Goal: Check status: Check status

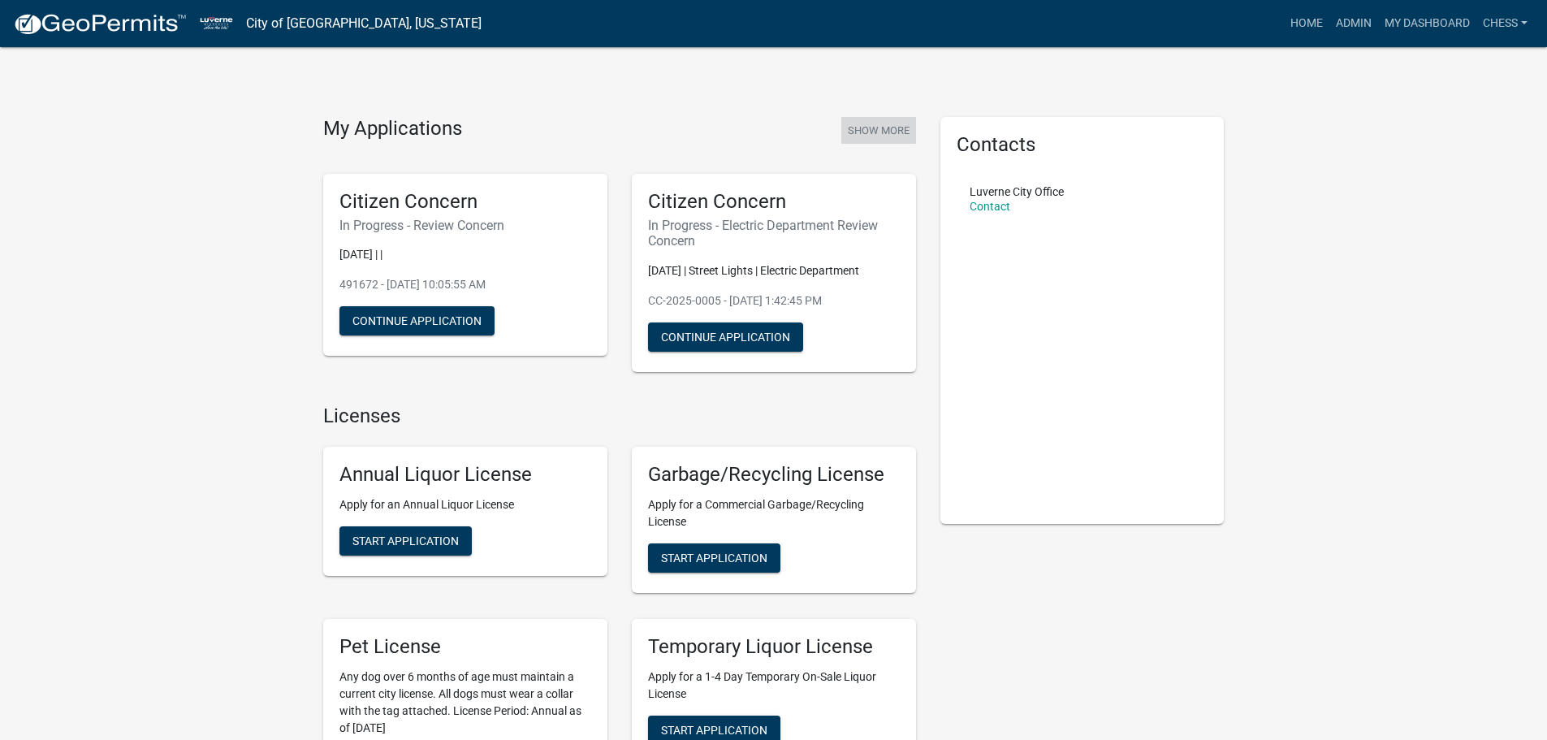
click at [877, 128] on button "Show More" at bounding box center [879, 130] width 75 height 27
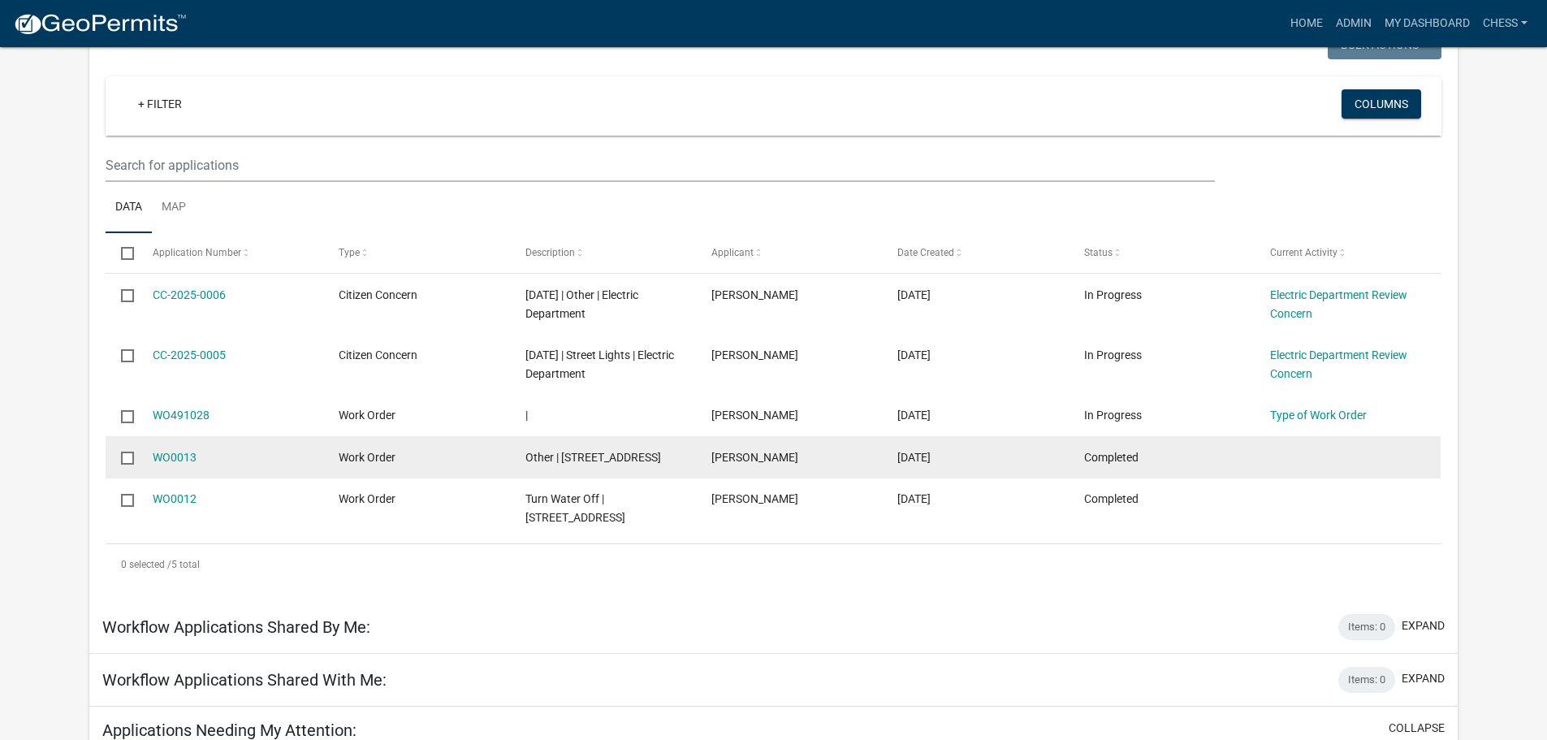
scroll to position [134, 0]
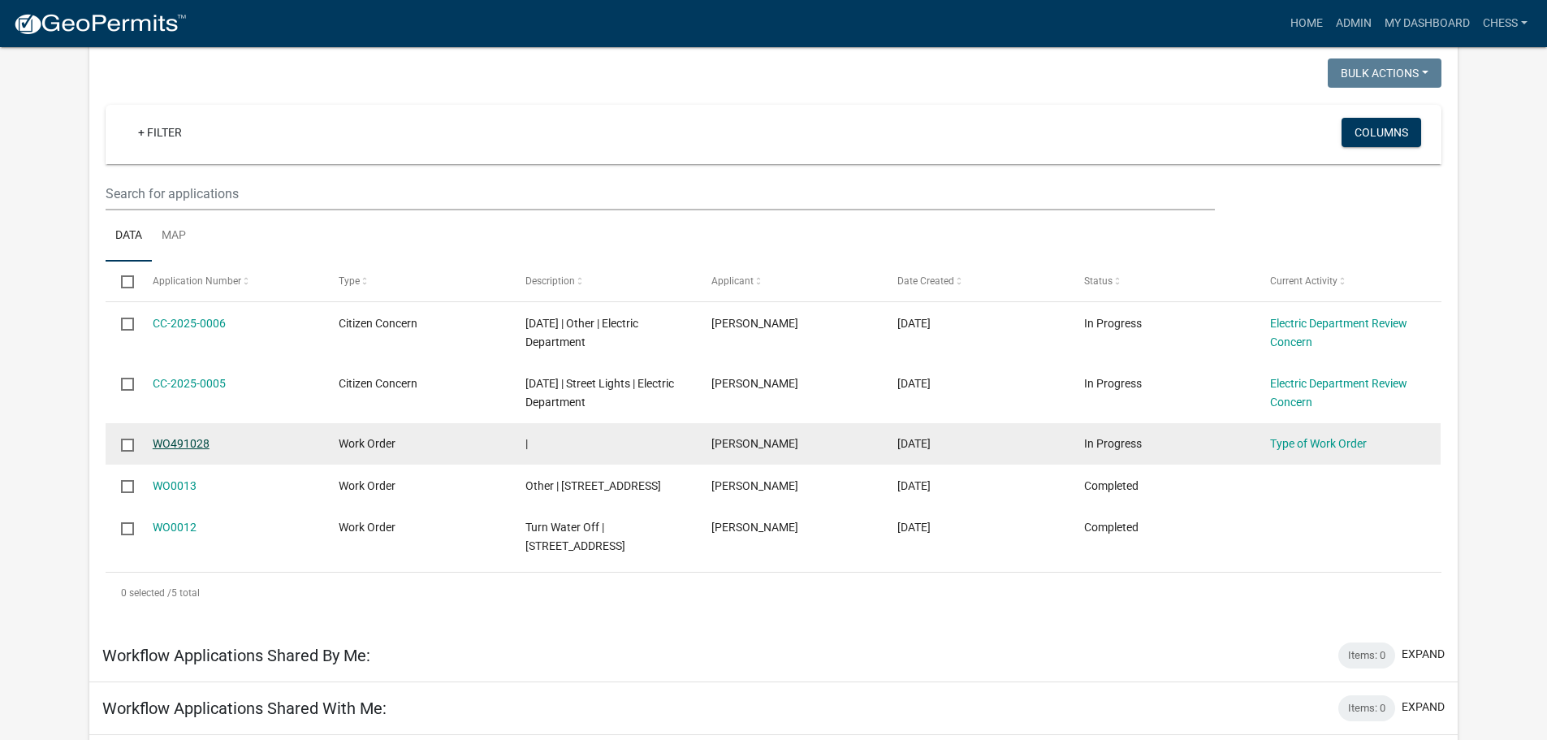
click at [193, 440] on link "WO491028" at bounding box center [181, 443] width 57 height 13
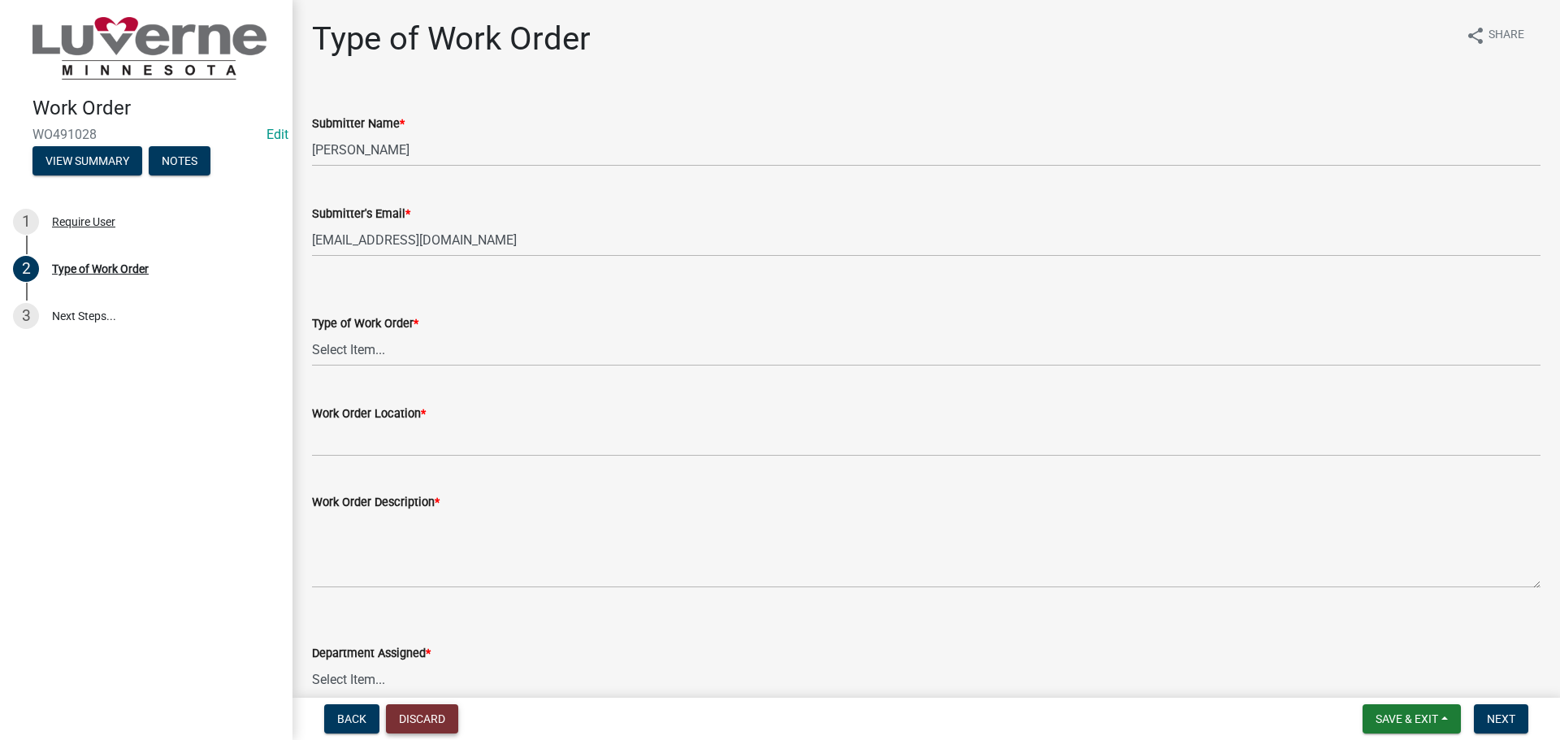
click at [418, 713] on button "Discard" at bounding box center [422, 718] width 72 height 29
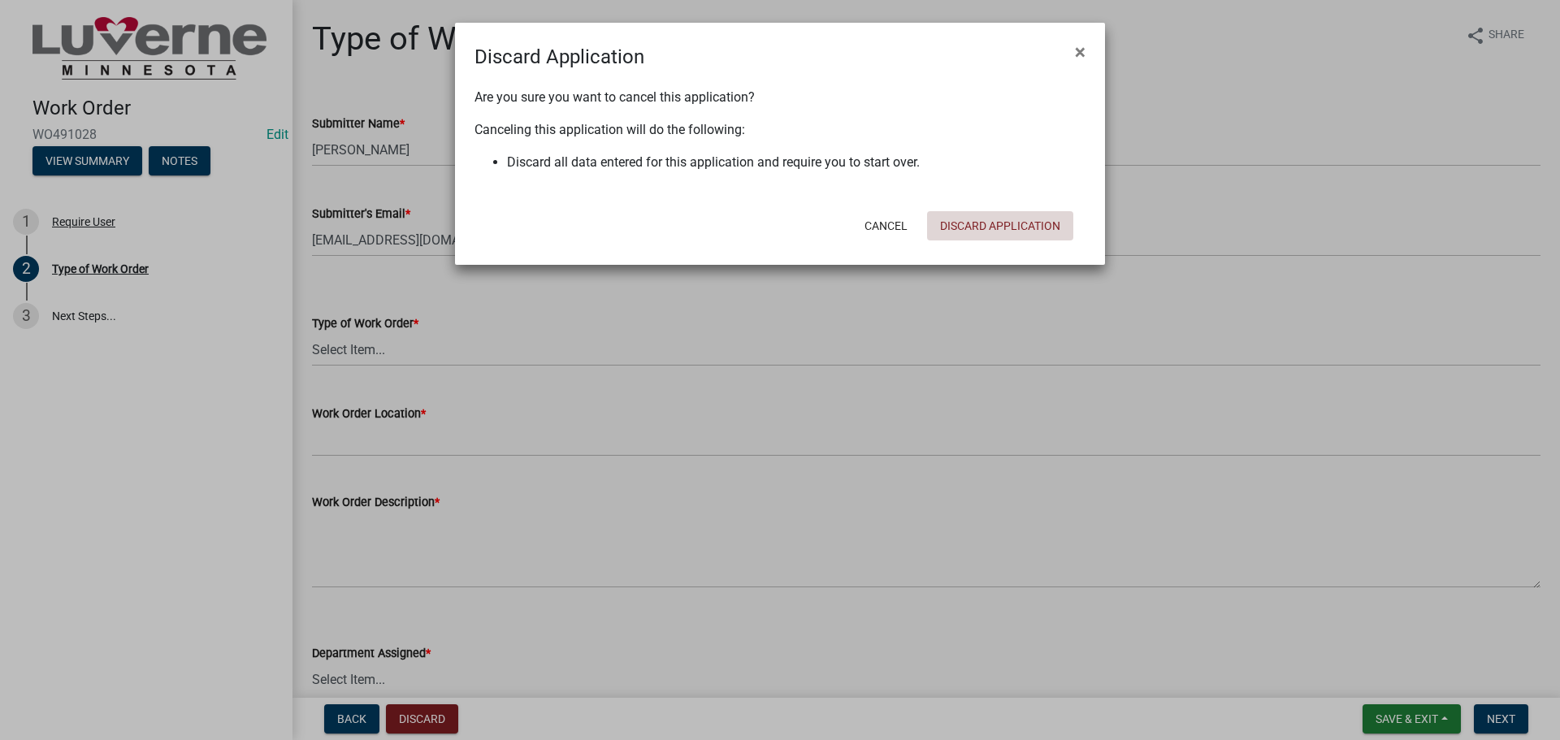
click at [993, 223] on button "Discard Application" at bounding box center [1000, 225] width 146 height 29
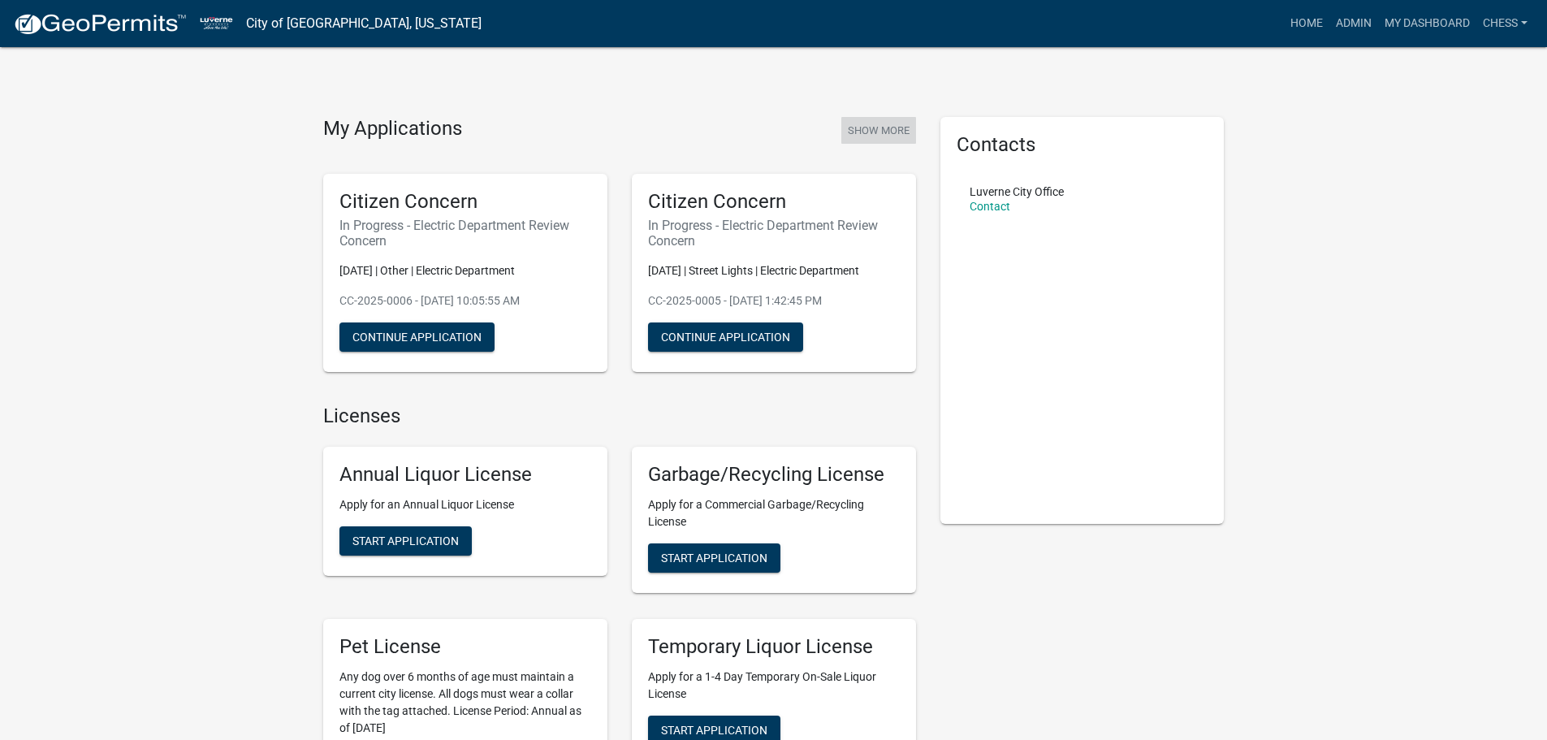
click at [884, 131] on button "Show More" at bounding box center [879, 130] width 75 height 27
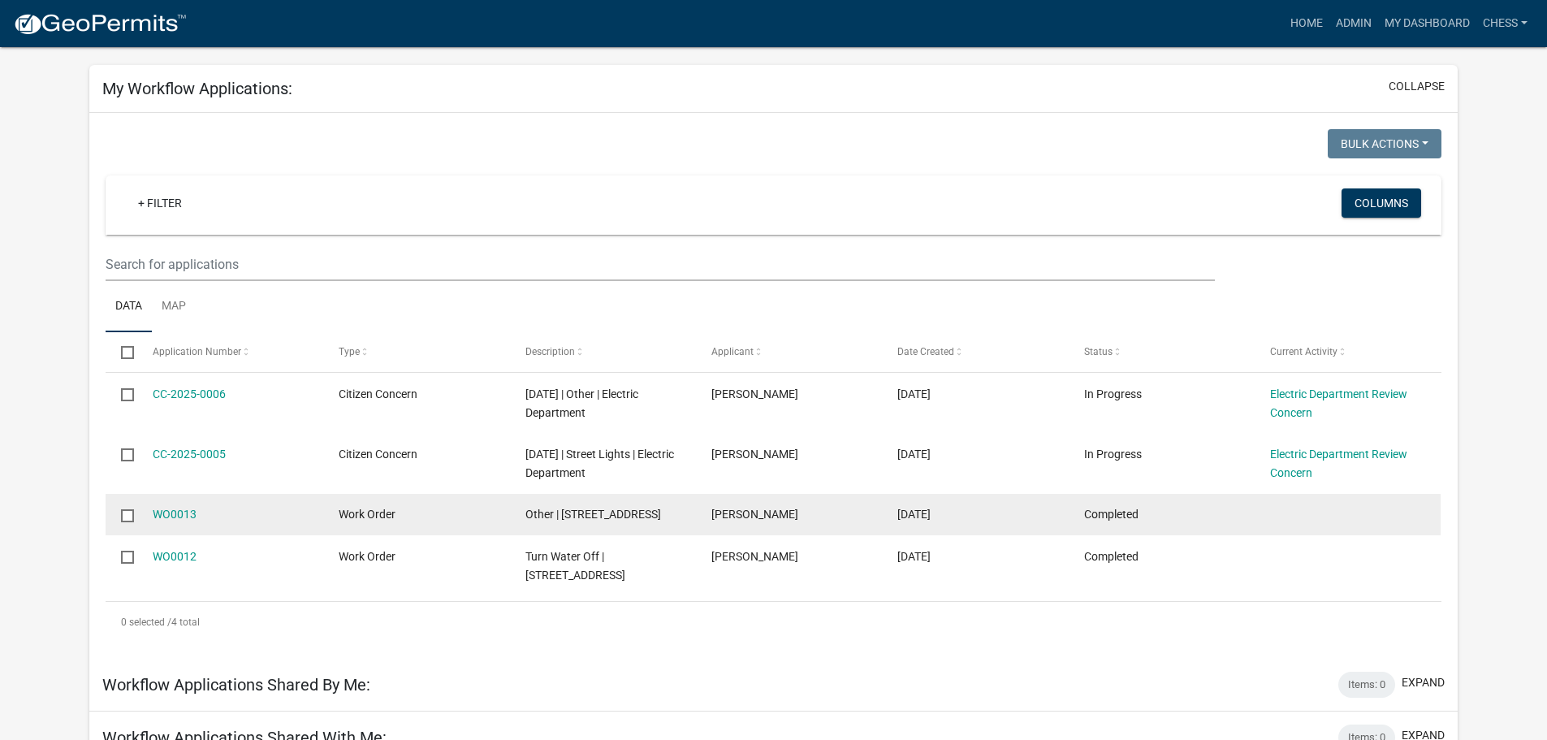
scroll to position [81, 0]
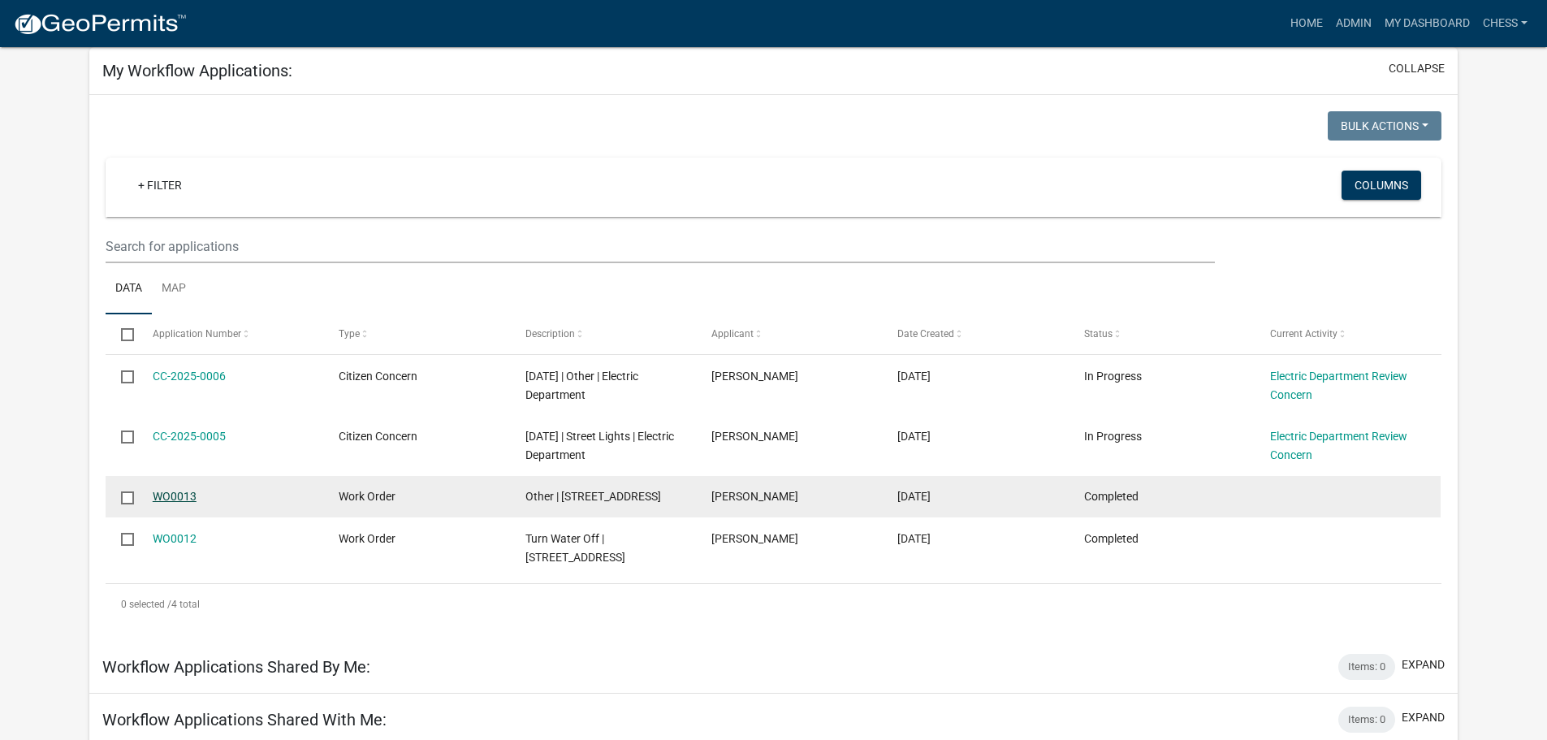
click at [168, 495] on link "WO0013" at bounding box center [175, 496] width 44 height 13
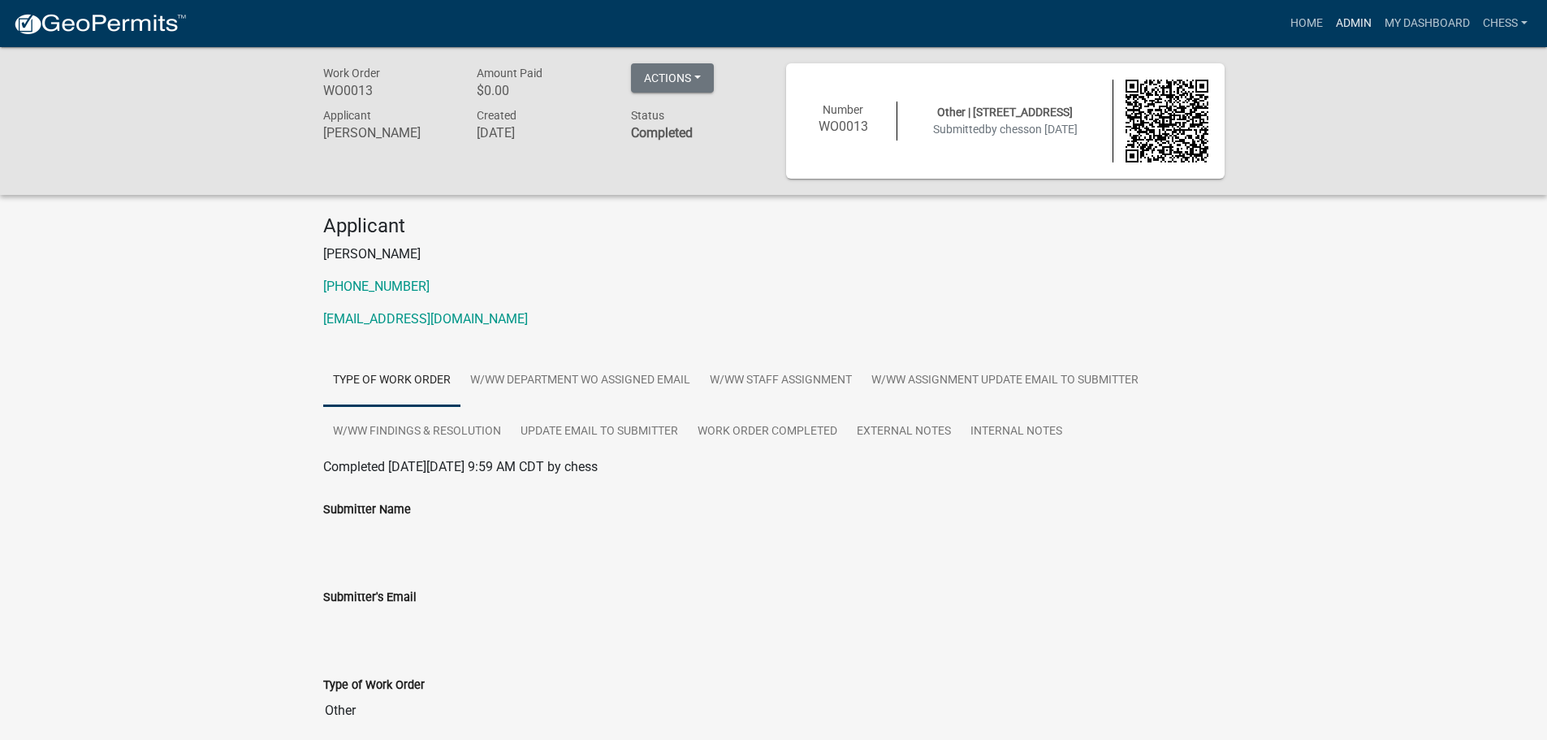
click at [1351, 21] on link "Admin" at bounding box center [1354, 23] width 49 height 31
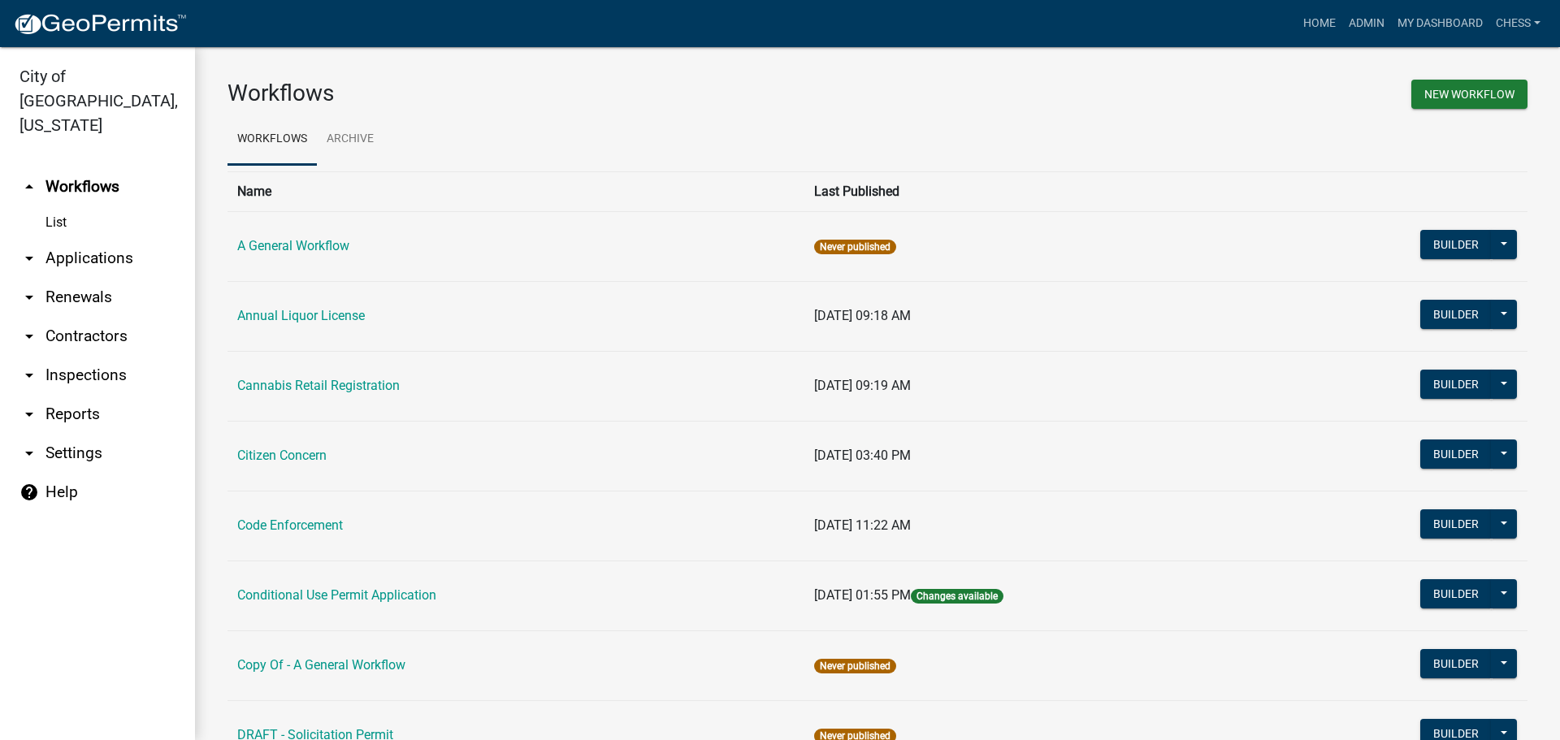
click at [32, 249] on icon "arrow_drop_down" at bounding box center [28, 258] width 19 height 19
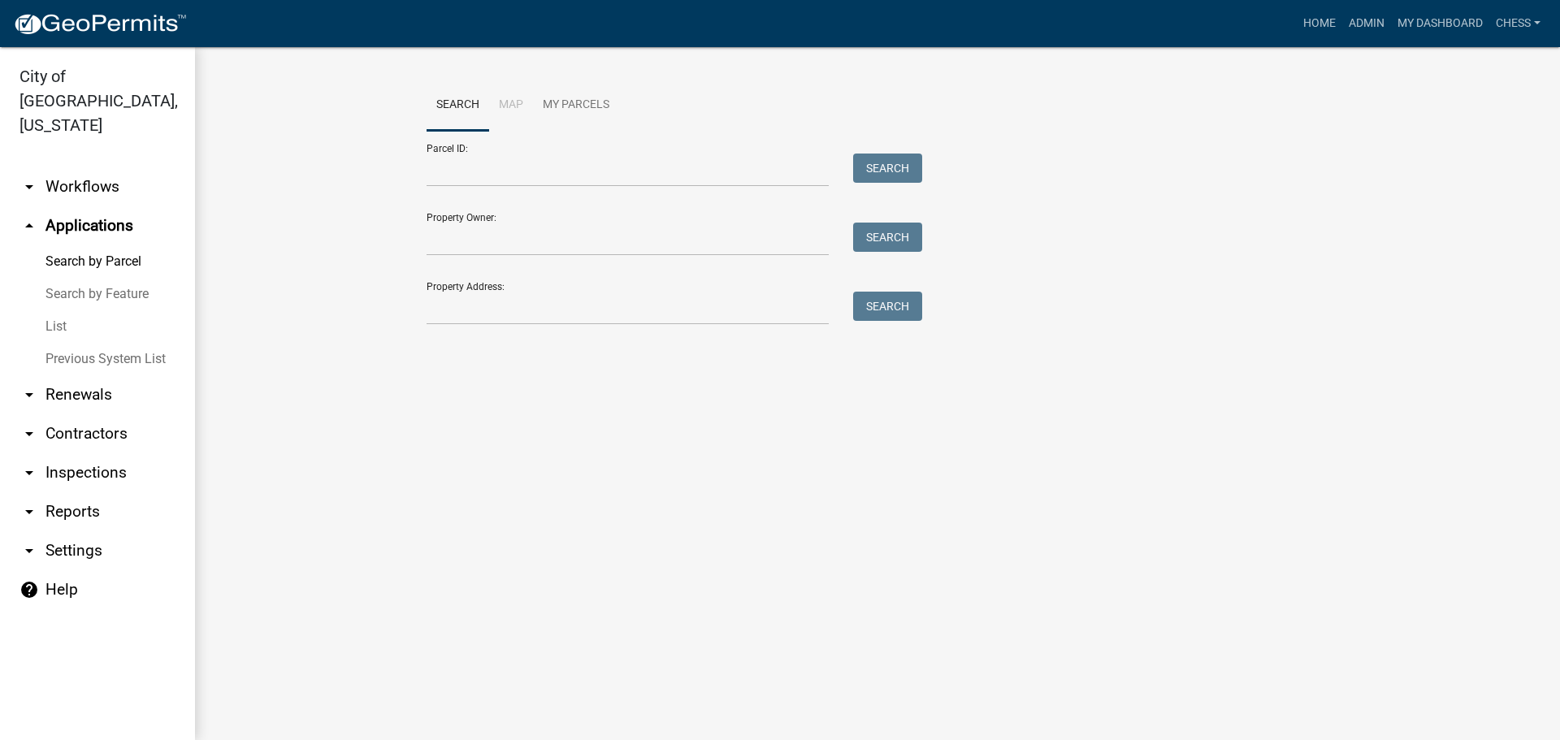
click at [54, 310] on link "List" at bounding box center [97, 326] width 195 height 32
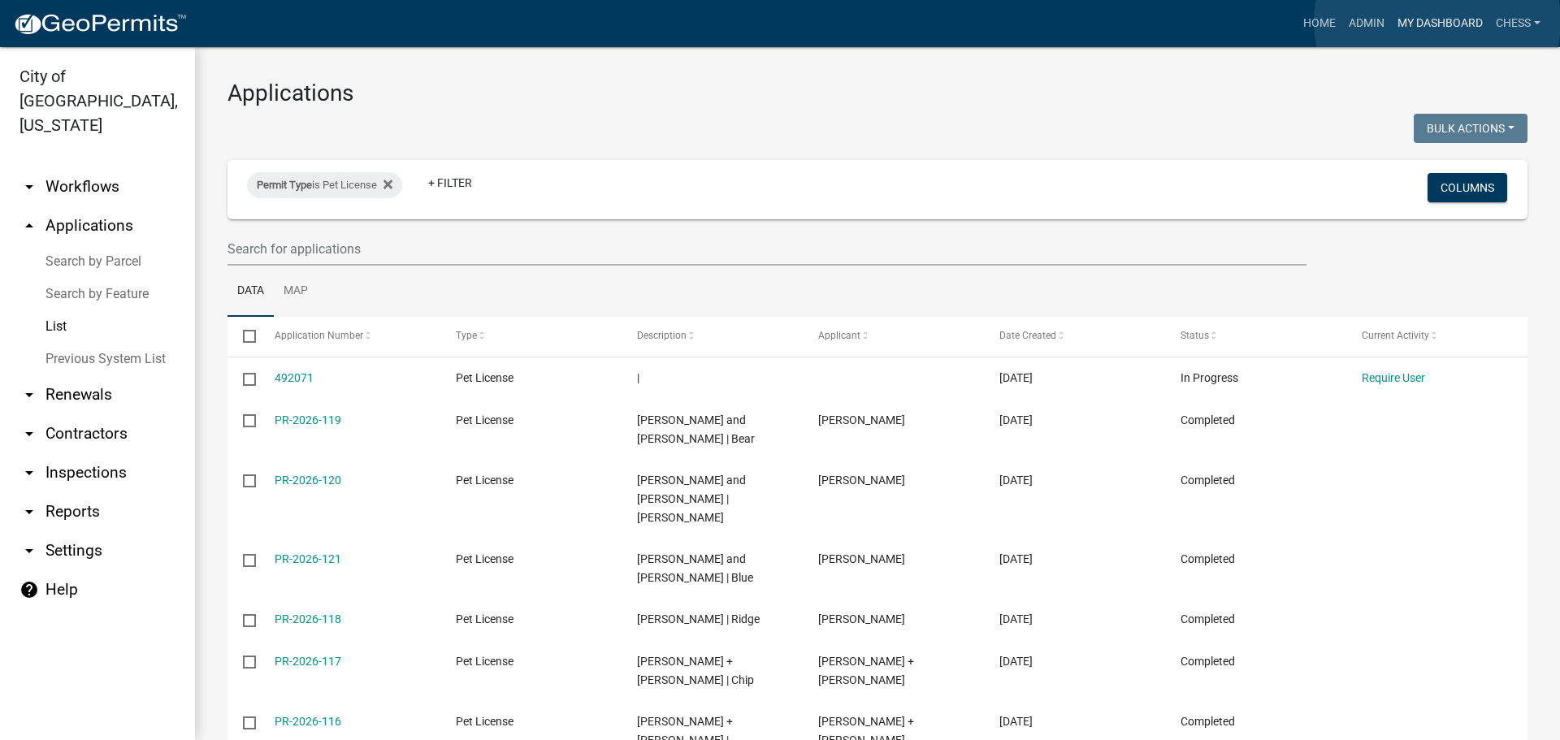
click at [1437, 22] on link "My Dashboard" at bounding box center [1440, 23] width 98 height 31
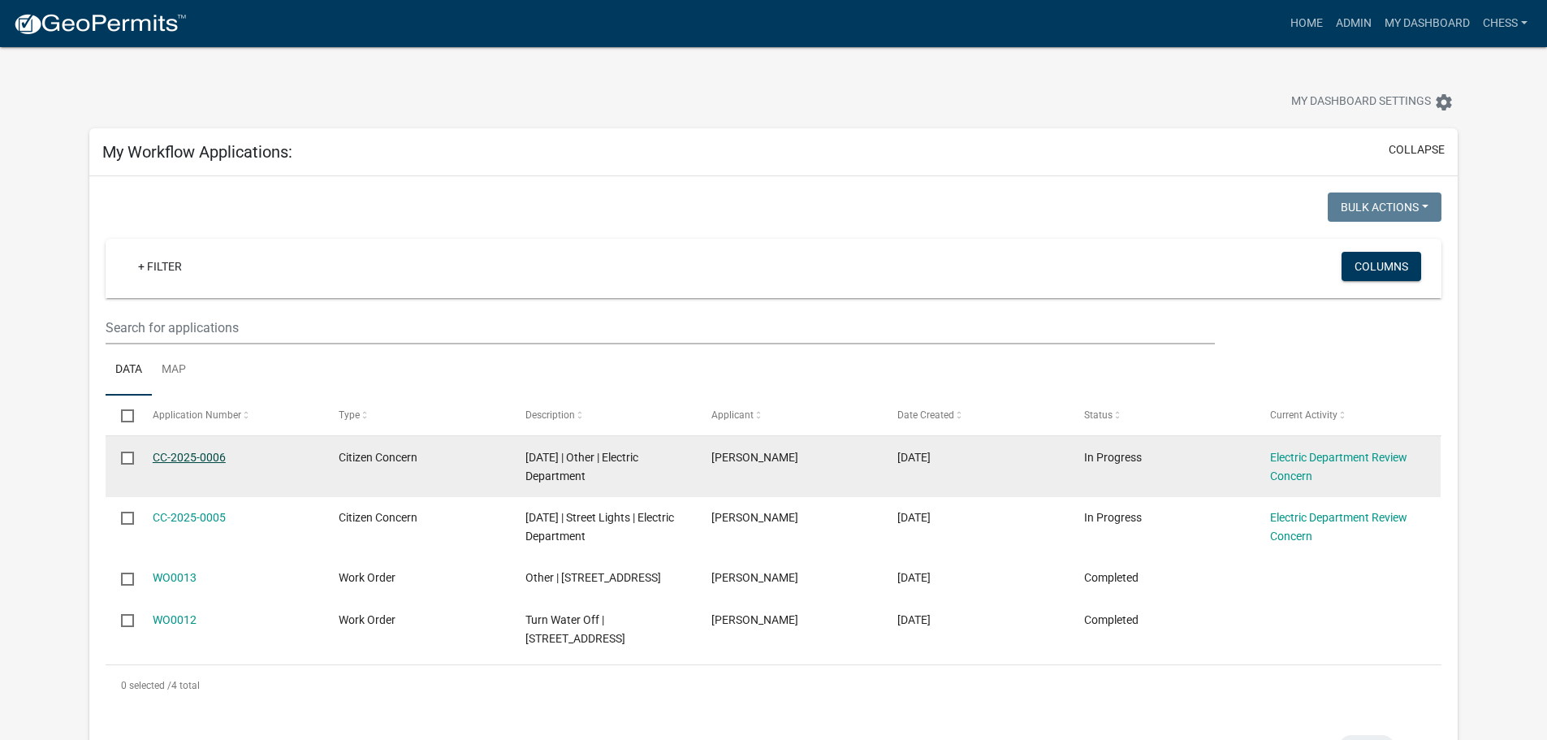
click at [184, 453] on link "CC-2025-0006" at bounding box center [189, 457] width 73 height 13
